Goal: Task Accomplishment & Management: Use online tool/utility

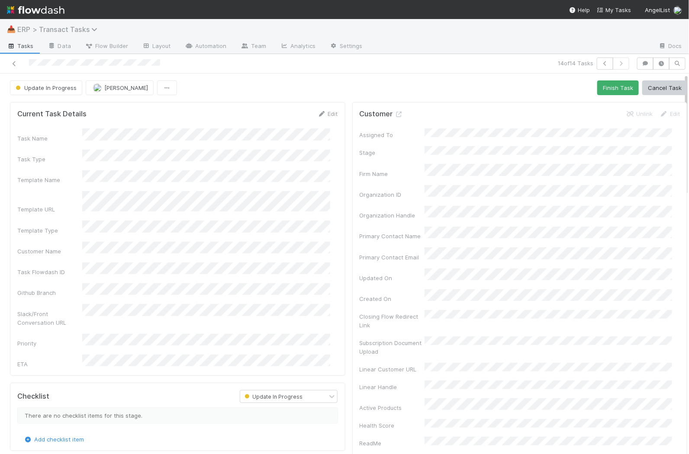
click at [67, 29] on span "ERP > Transact Tasks" at bounding box center [59, 29] width 84 height 9
click at [301, 66] on div "Search workflows" at bounding box center [344, 227] width 689 height 454
click at [11, 45] on icon at bounding box center [11, 46] width 9 height 5
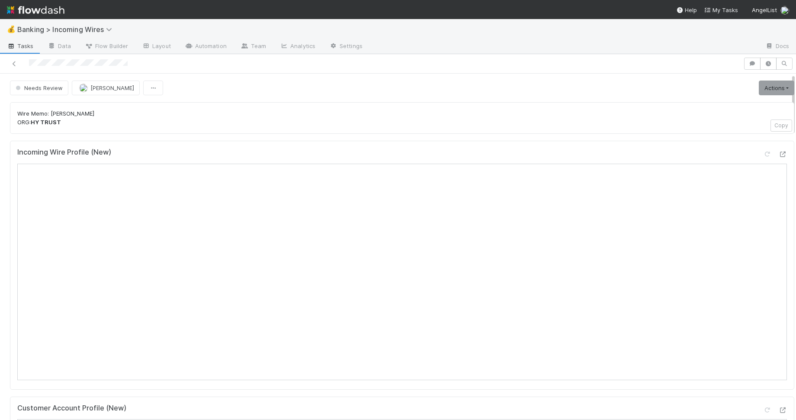
click at [458, 152] on div "Incoming Wire Profile (New)" at bounding box center [402, 156] width 770 height 16
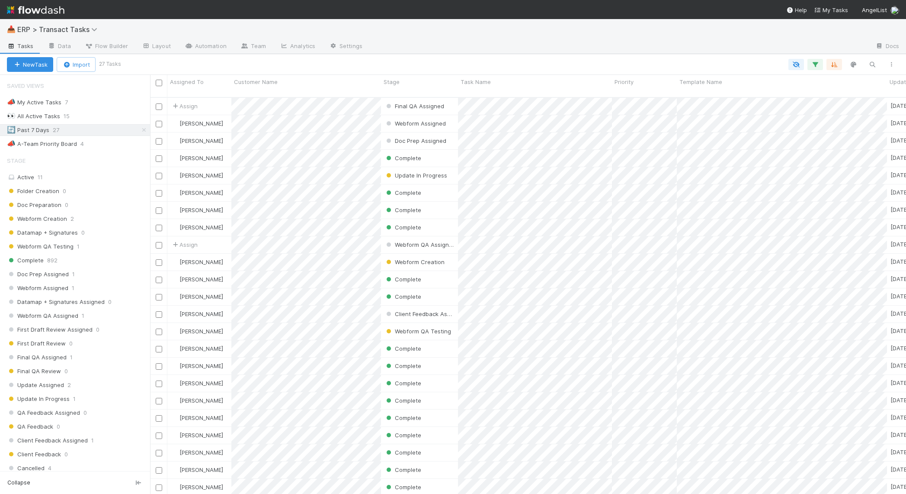
scroll to position [395, 748]
